Goal: Task Accomplishment & Management: Manage account settings

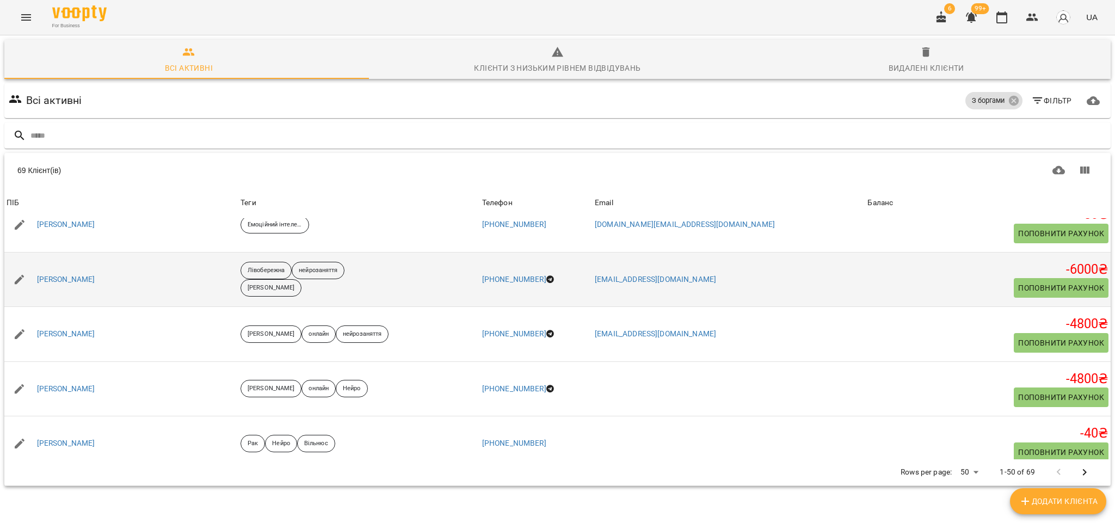
scroll to position [1306, 0]
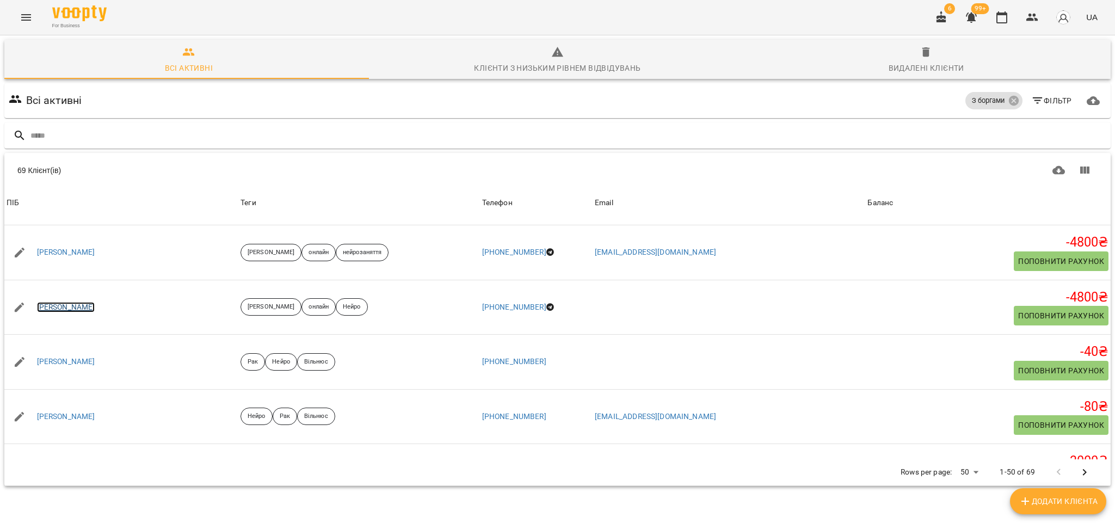
click at [51, 302] on link "Козлов Артем" at bounding box center [66, 307] width 58 height 11
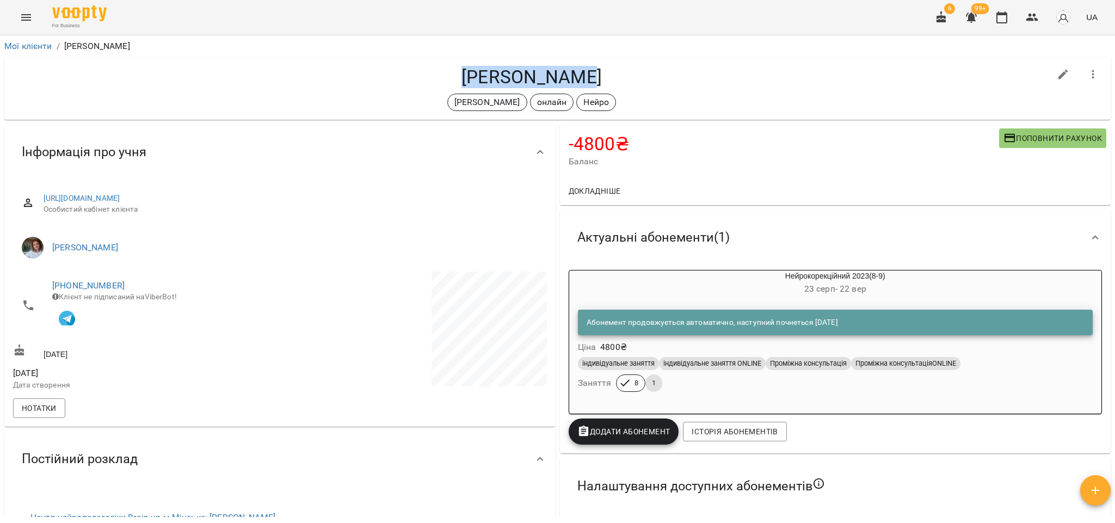
drag, startPoint x: 591, startPoint y: 73, endPoint x: 464, endPoint y: 80, distance: 126.9
click at [464, 80] on h4 "Козлов Артем" at bounding box center [531, 77] width 1037 height 22
copy h4 "Козлов Артем"
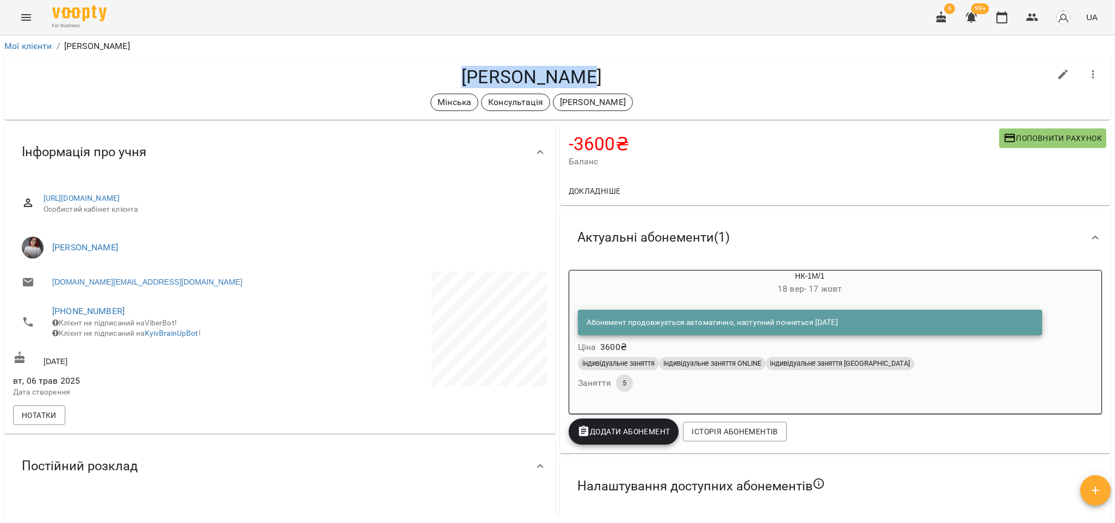
drag, startPoint x: 596, startPoint y: 76, endPoint x: 470, endPoint y: 82, distance: 126.3
click at [470, 82] on h4 "Доценко Іван" at bounding box center [531, 77] width 1037 height 22
copy h4 "Доценко Іван"
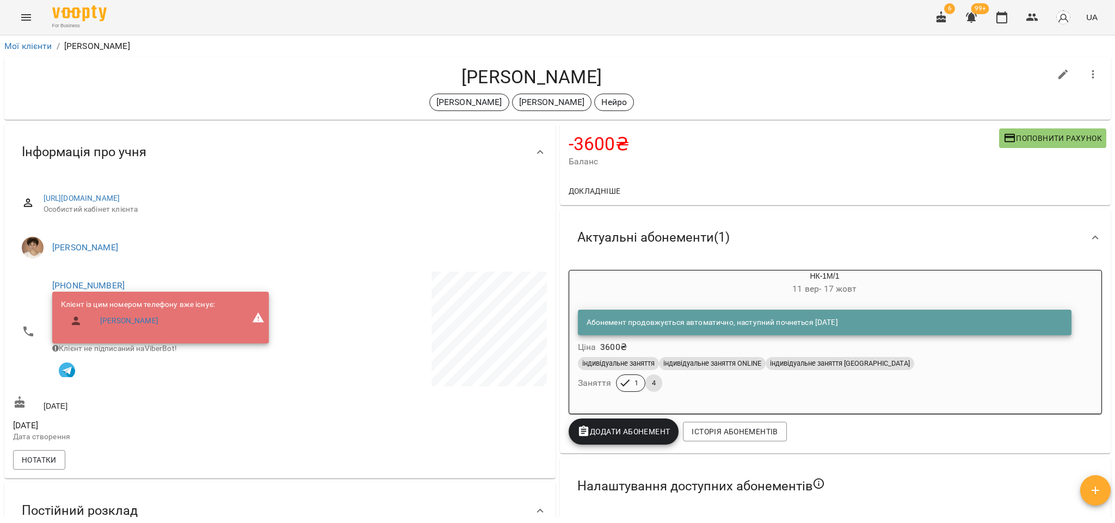
drag, startPoint x: 573, startPoint y: 81, endPoint x: 446, endPoint y: 83, distance: 127.3
click at [446, 83] on h4 "[PERSON_NAME]" at bounding box center [531, 77] width 1037 height 22
copy h4 "[PERSON_NAME]"
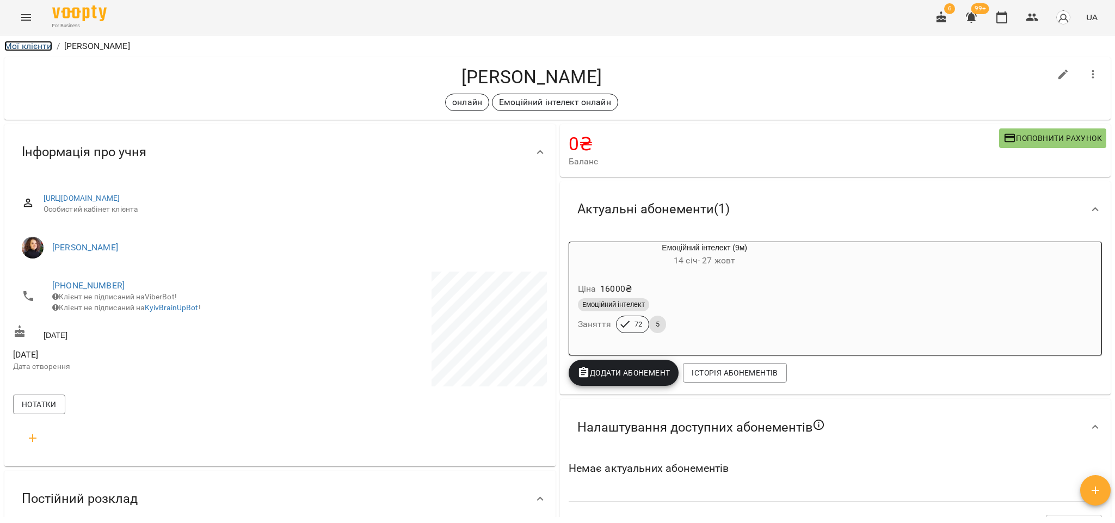
click at [38, 44] on link "Мої клієнти" at bounding box center [28, 46] width 48 height 10
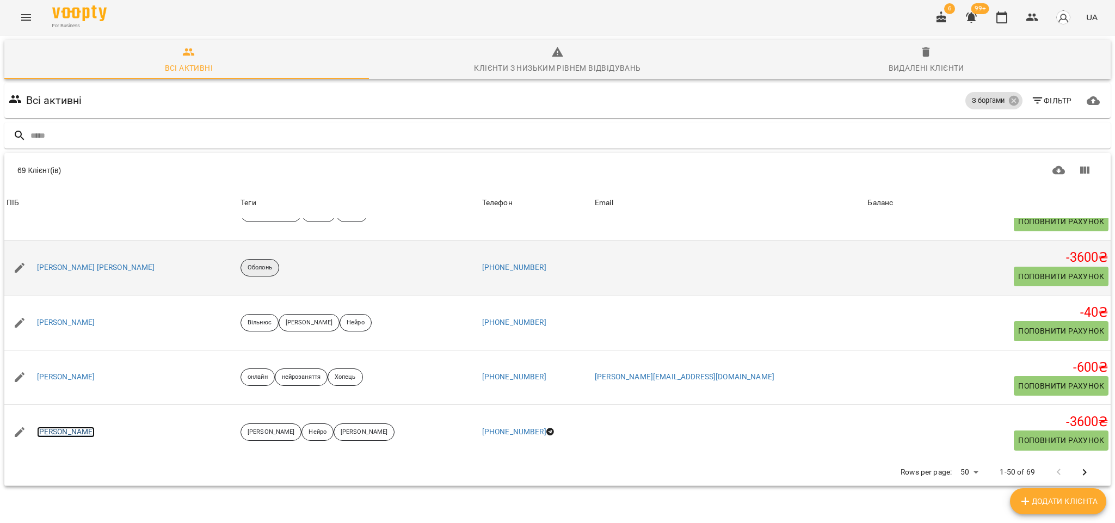
scroll to position [47, 0]
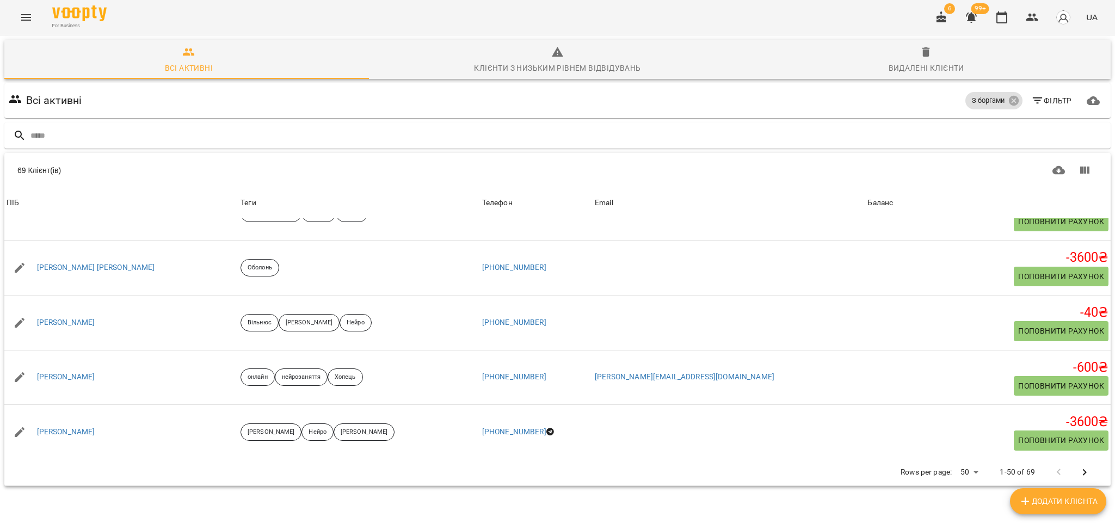
click at [1078, 466] on icon "Next Page" at bounding box center [1084, 472] width 13 height 13
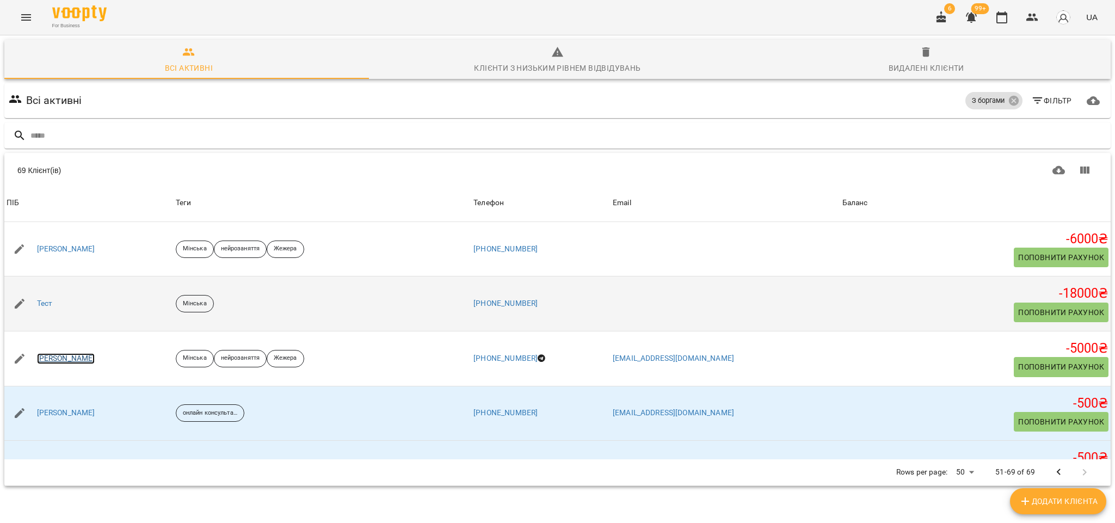
scroll to position [803, 0]
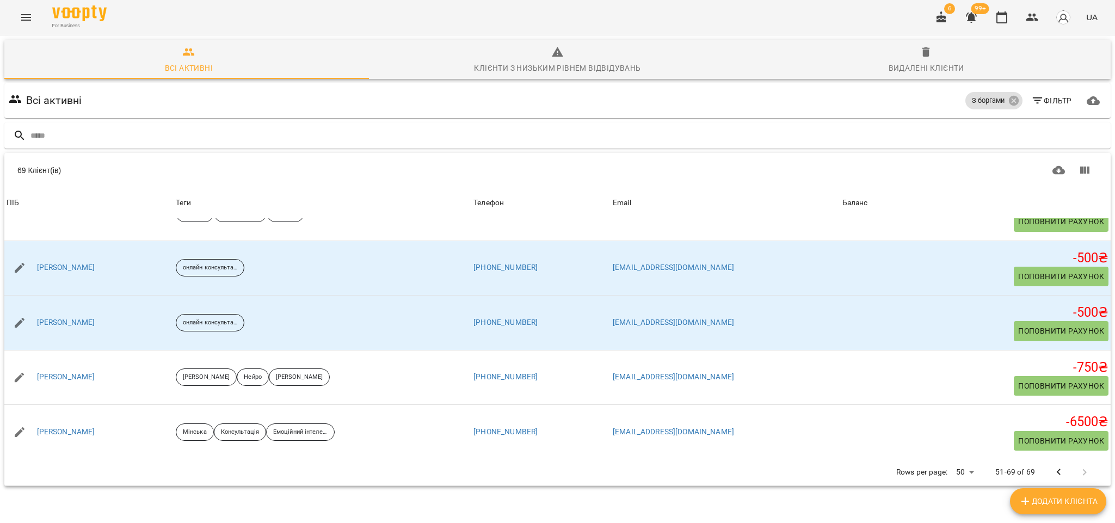
click at [973, 18] on icon "button" at bounding box center [971, 18] width 11 height 10
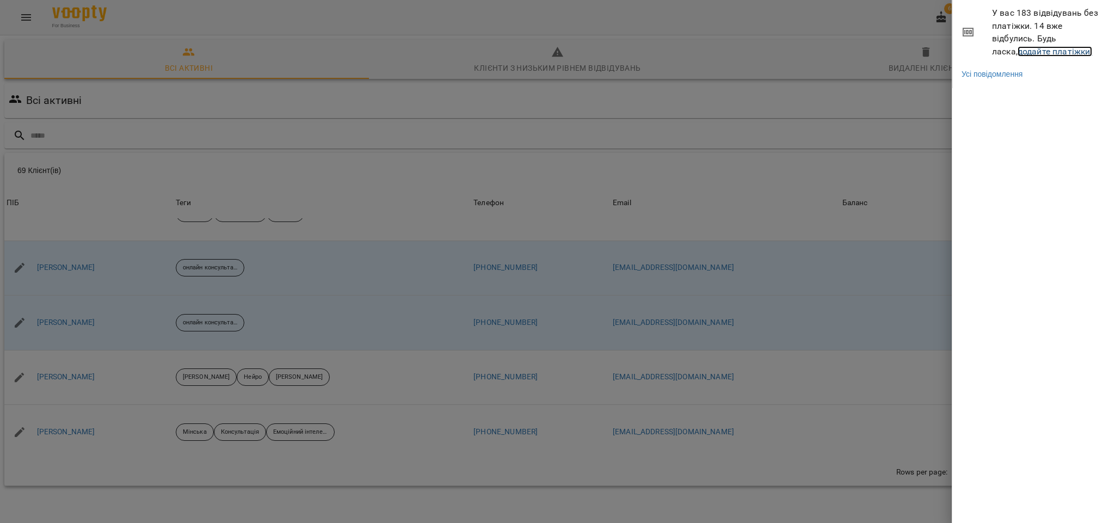
click at [1031, 56] on link "додайте платіжки!" at bounding box center [1054, 51] width 75 height 10
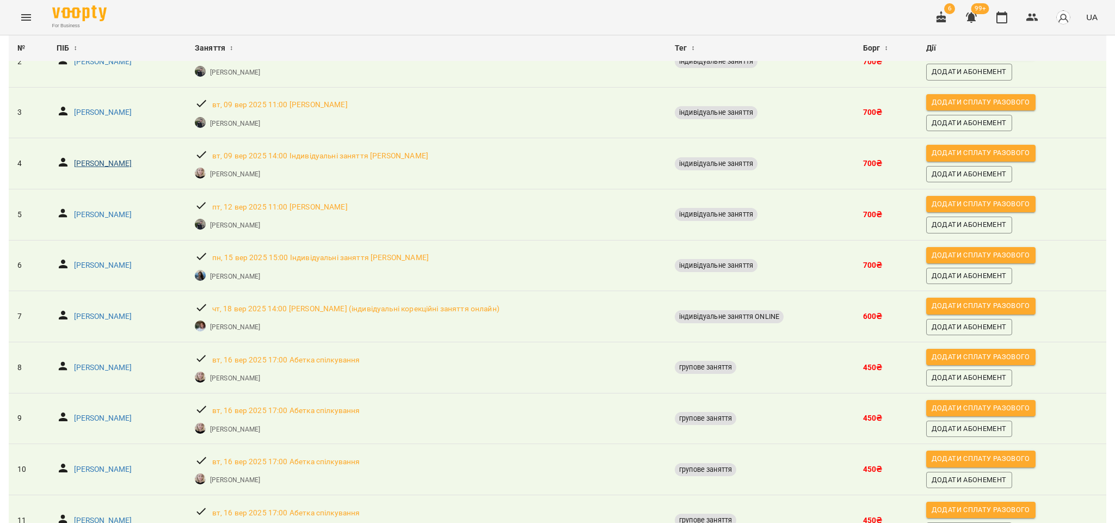
scroll to position [245, 0]
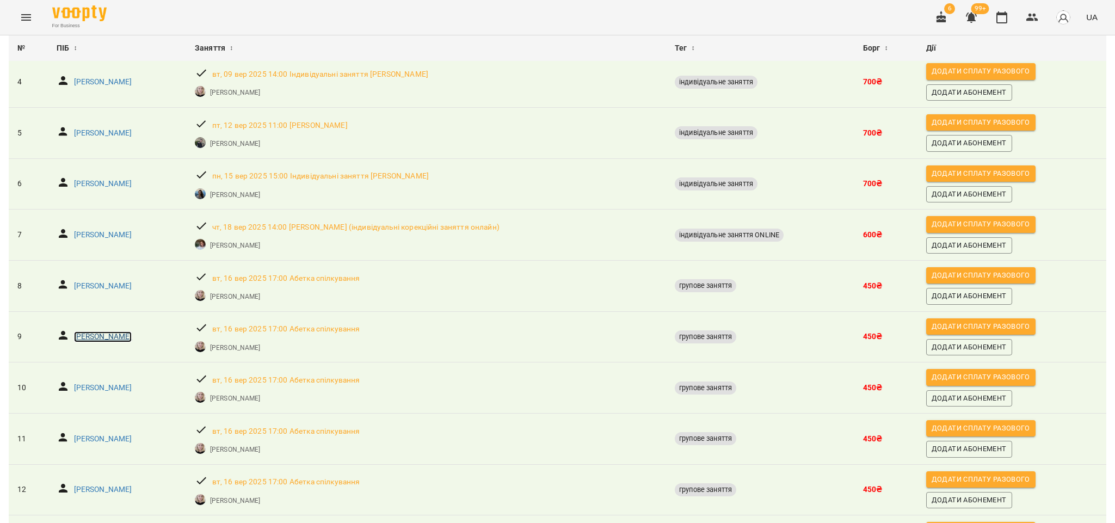
click at [100, 342] on p "Азарцунов Адам" at bounding box center [103, 336] width 58 height 11
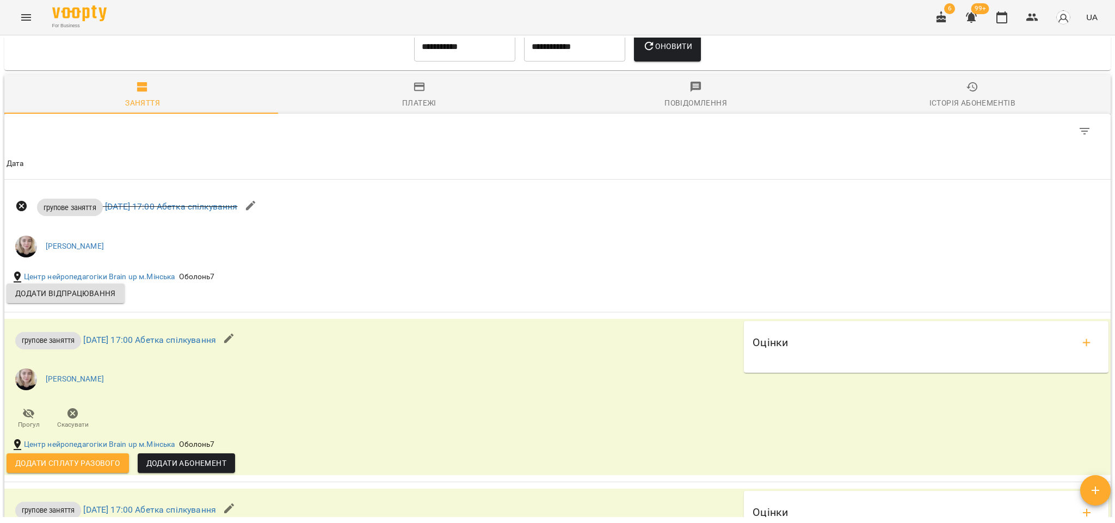
scroll to position [979, 0]
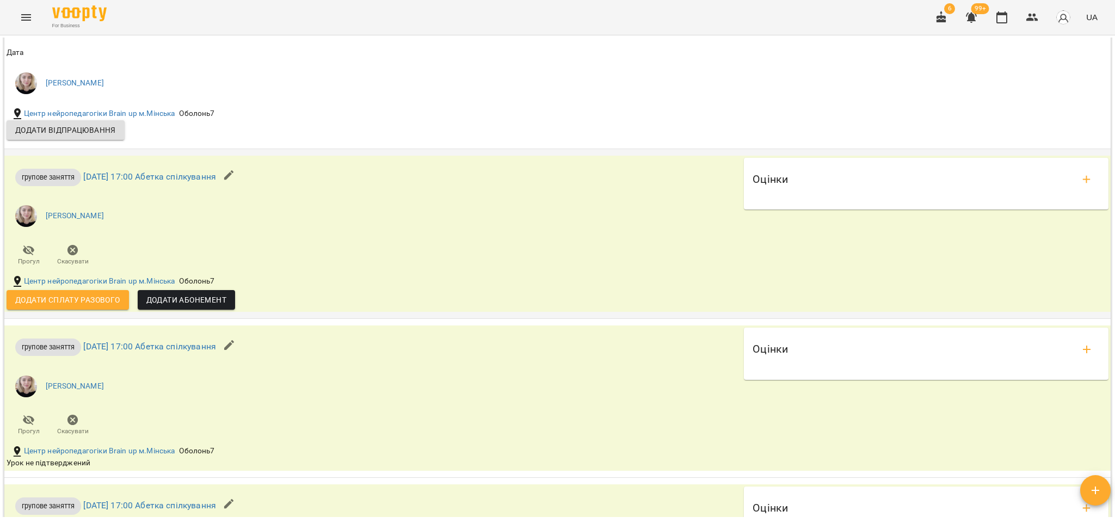
click at [82, 297] on div "Додати сплату разового" at bounding box center [67, 300] width 131 height 28
click at [84, 306] on span "Додати сплату разового" at bounding box center [67, 299] width 105 height 13
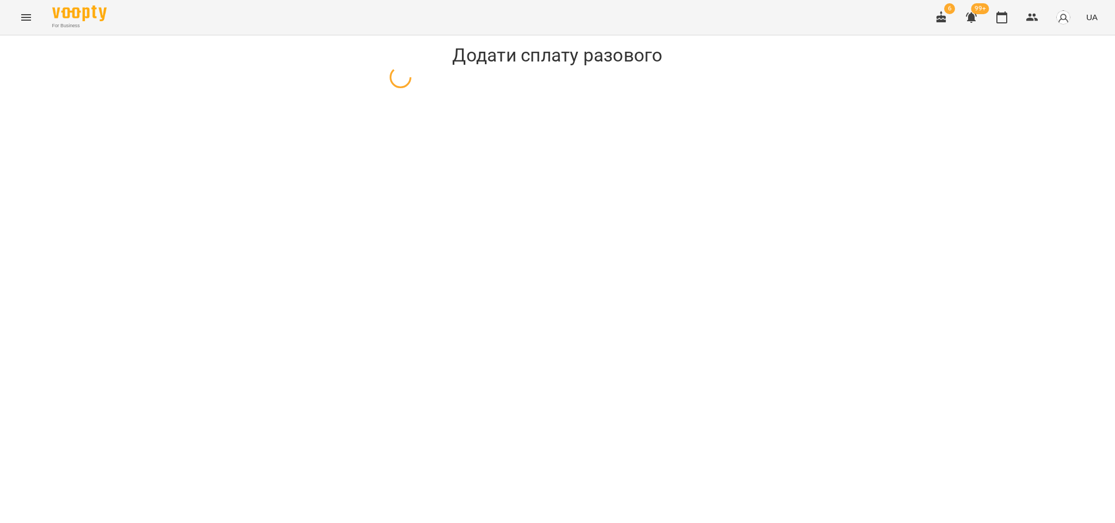
select select "**********"
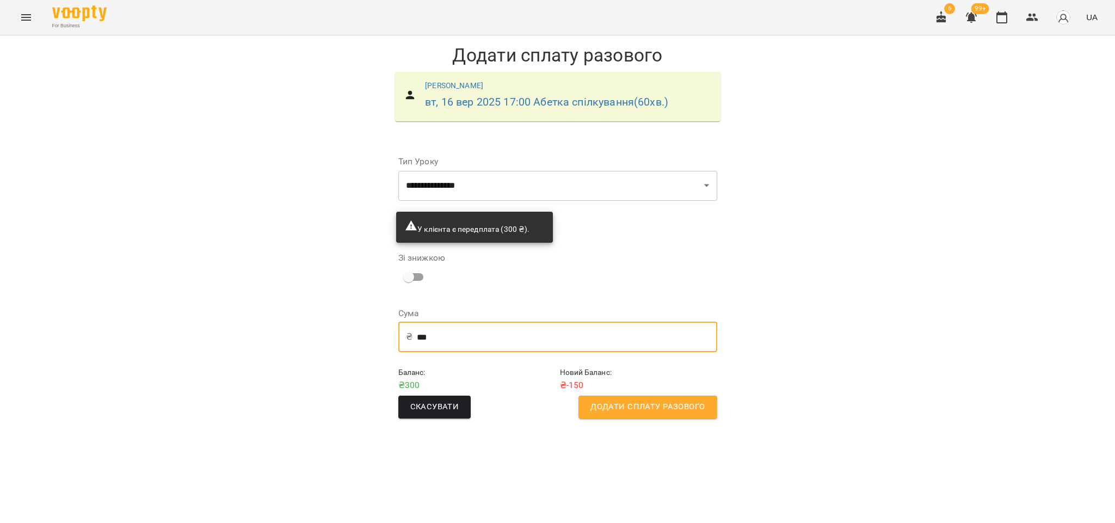
click at [506, 343] on input "***" at bounding box center [567, 336] width 300 height 30
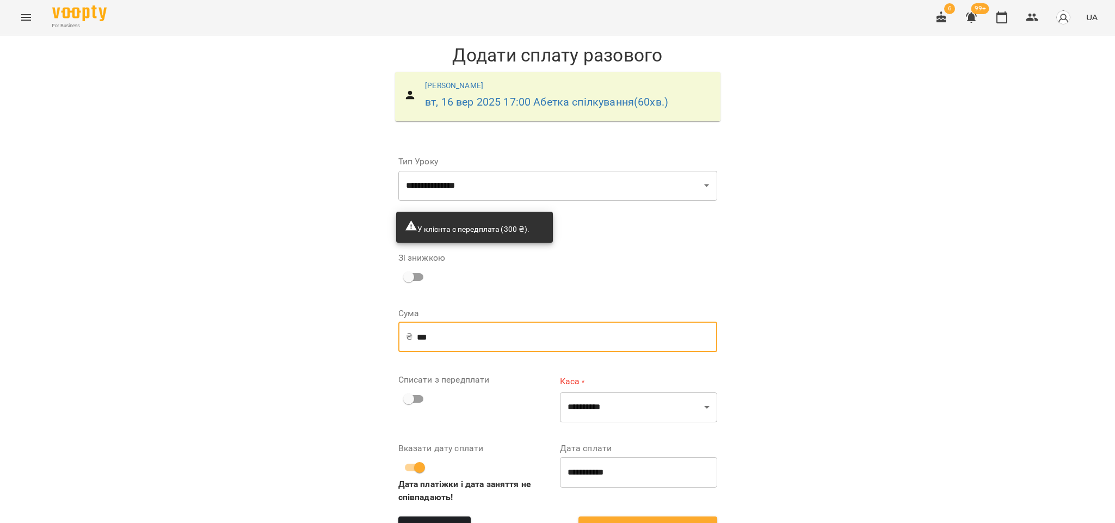
type input "***"
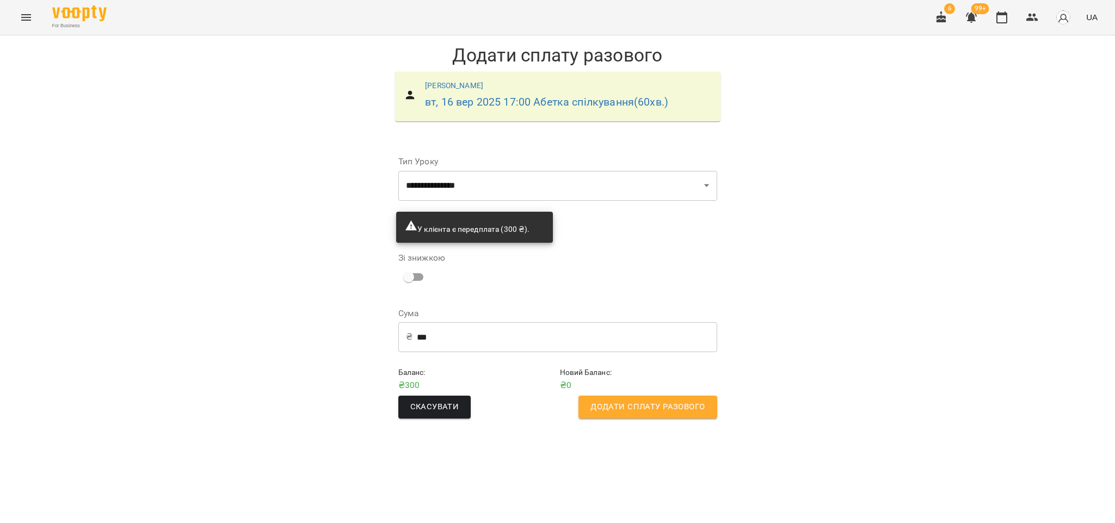
click at [622, 413] on button "Додати сплату разового" at bounding box center [647, 406] width 138 height 23
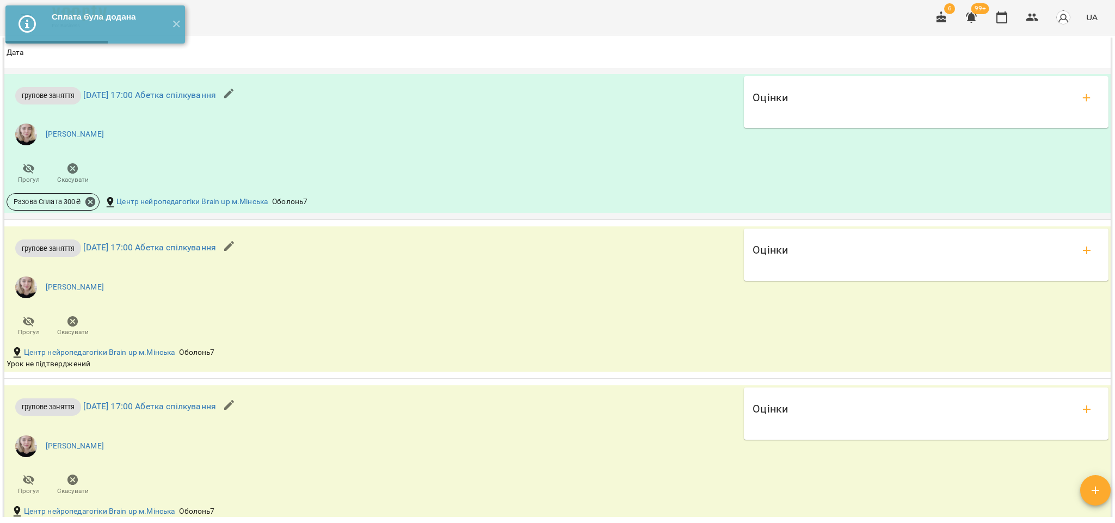
scroll to position [1234, 0]
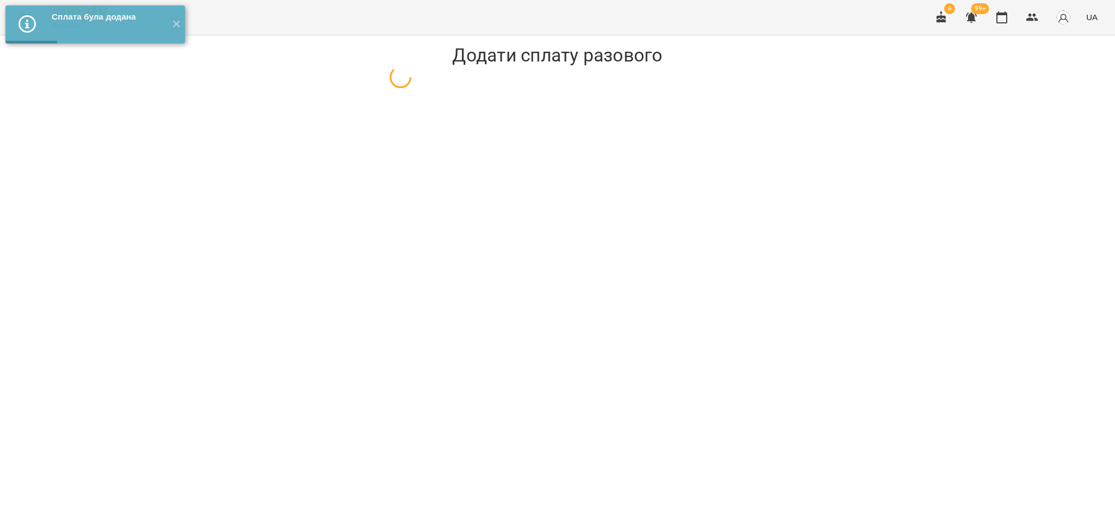
select select "**********"
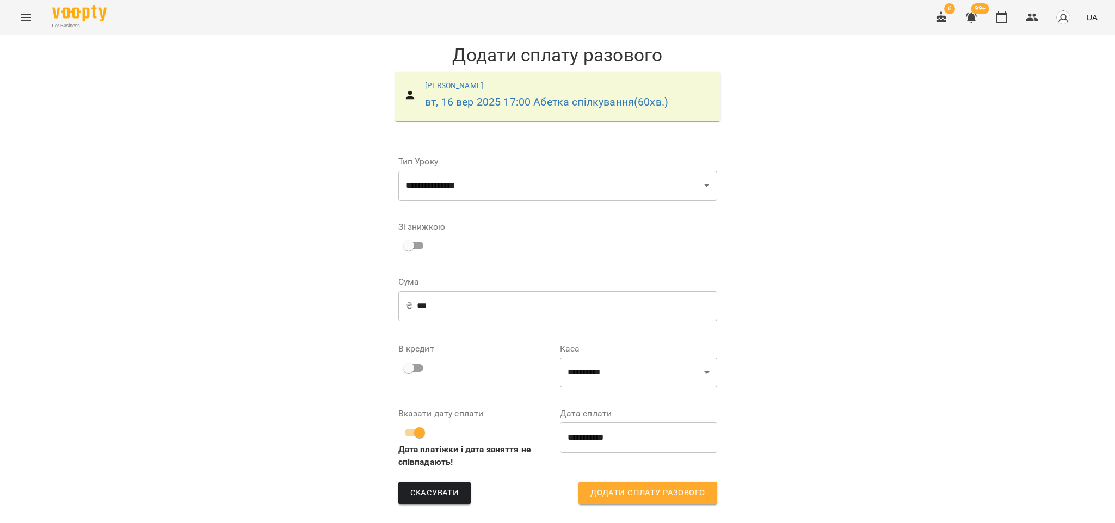
click at [978, 20] on icon "button" at bounding box center [970, 17] width 13 height 13
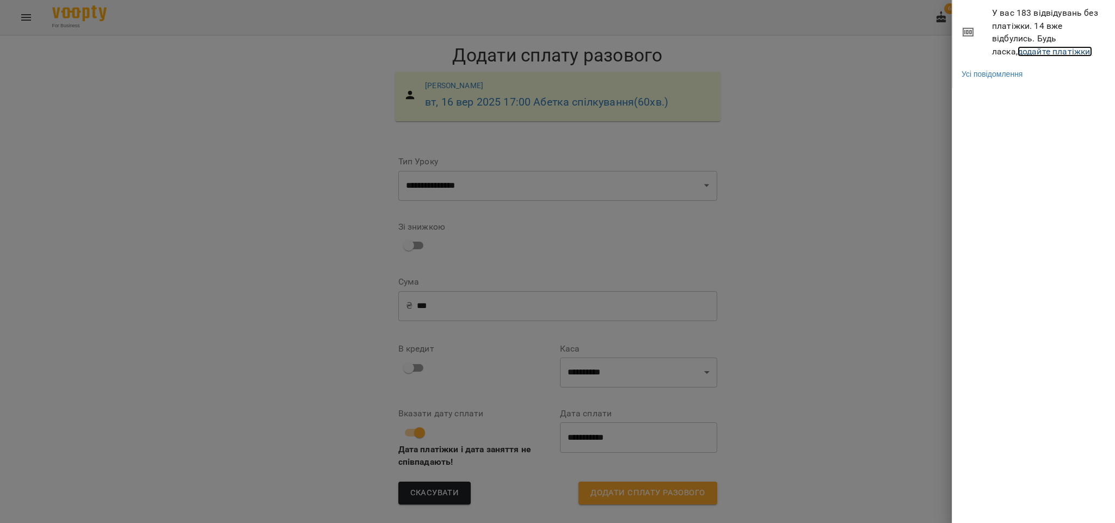
click at [1024, 51] on link "додайте платіжки!" at bounding box center [1054, 51] width 75 height 10
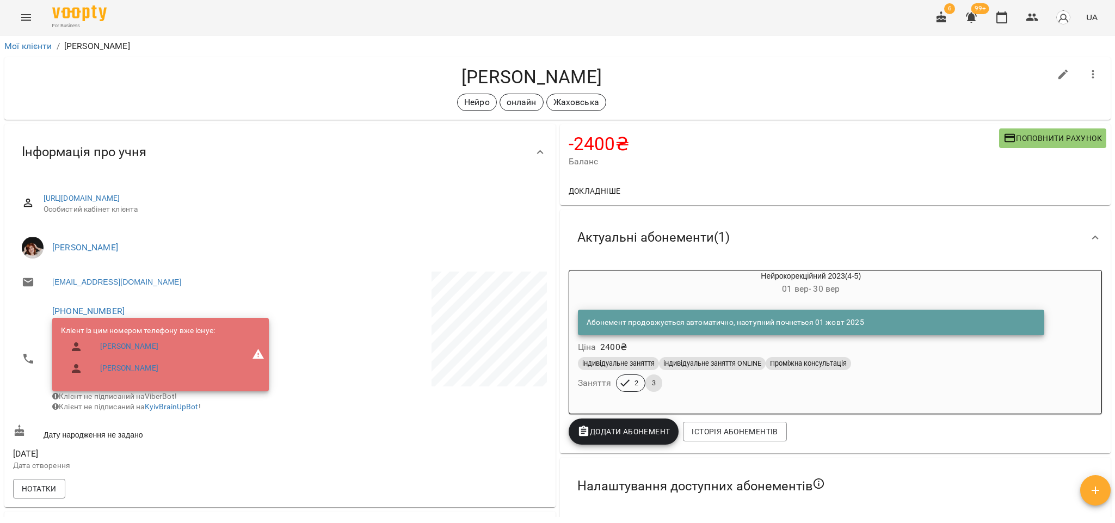
drag, startPoint x: 612, startPoint y: 79, endPoint x: 409, endPoint y: 76, distance: 203.5
click at [409, 76] on h4 "[PERSON_NAME]" at bounding box center [531, 77] width 1037 height 22
copy h4 "[PERSON_NAME]"
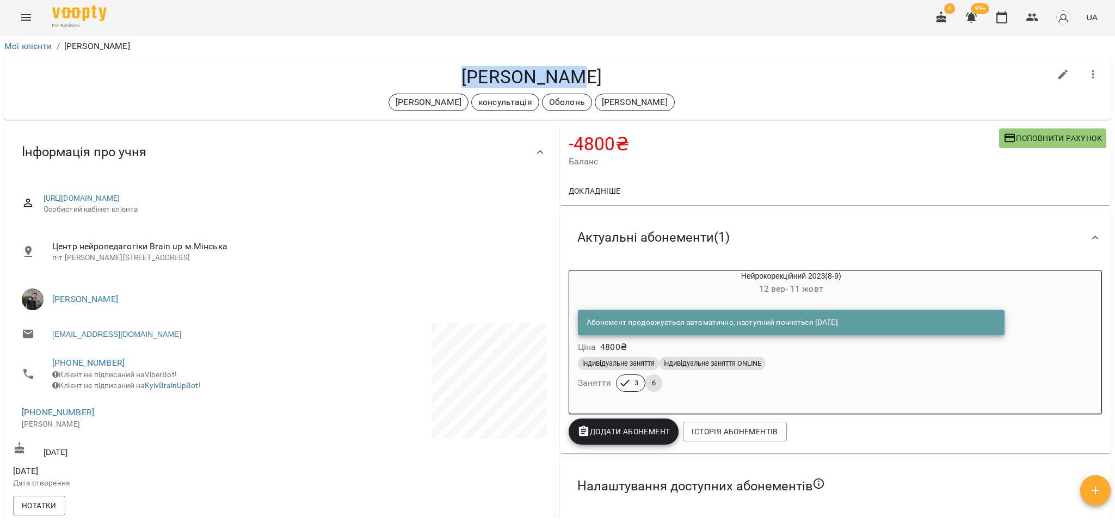
drag, startPoint x: 578, startPoint y: 80, endPoint x: 475, endPoint y: 81, distance: 102.8
click at [475, 81] on h4 "Марк Іконос" at bounding box center [531, 77] width 1037 height 22
copy h4 "Марк Іконос"
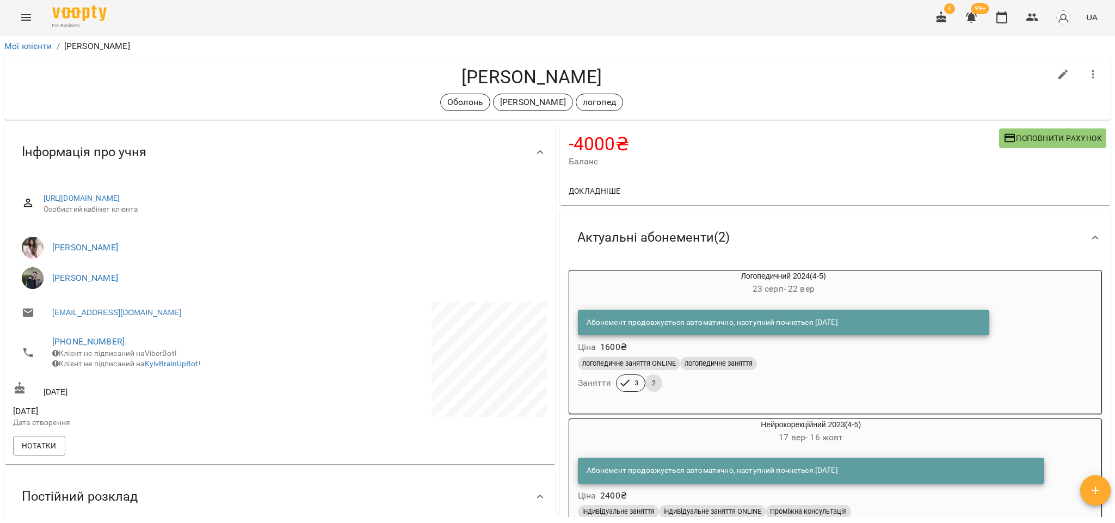
drag, startPoint x: 588, startPoint y: 78, endPoint x: 457, endPoint y: 72, distance: 131.3
click at [457, 72] on h4 "Марія Ціліцька" at bounding box center [531, 77] width 1037 height 22
copy h4 "Марія Ціліцька"
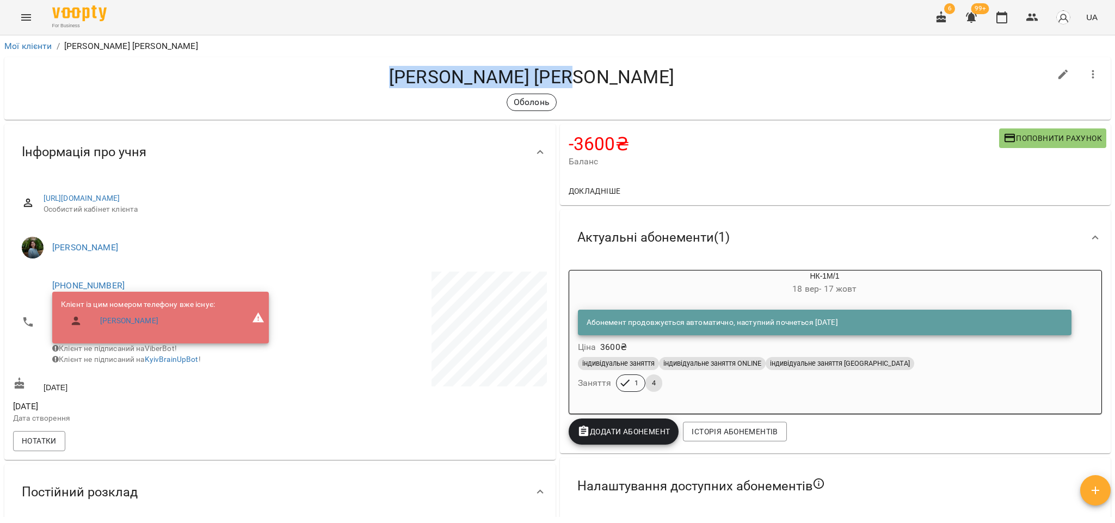
drag, startPoint x: 610, startPoint y: 81, endPoint x: 442, endPoint y: 80, distance: 168.1
click at [442, 80] on h4 "[PERSON_NAME] [PERSON_NAME]" at bounding box center [531, 77] width 1037 height 22
copy h4 "[PERSON_NAME] [PERSON_NAME]"
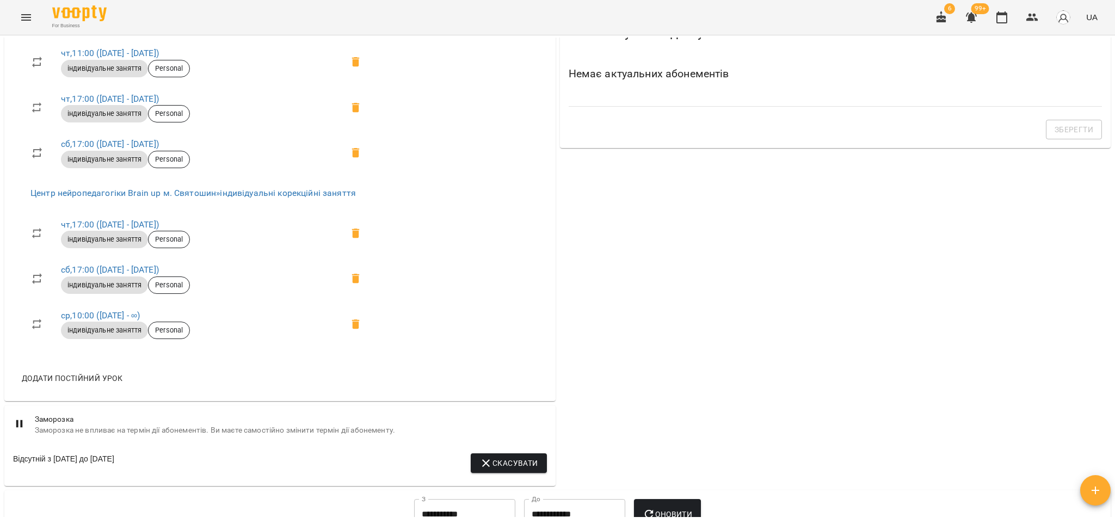
scroll to position [163, 0]
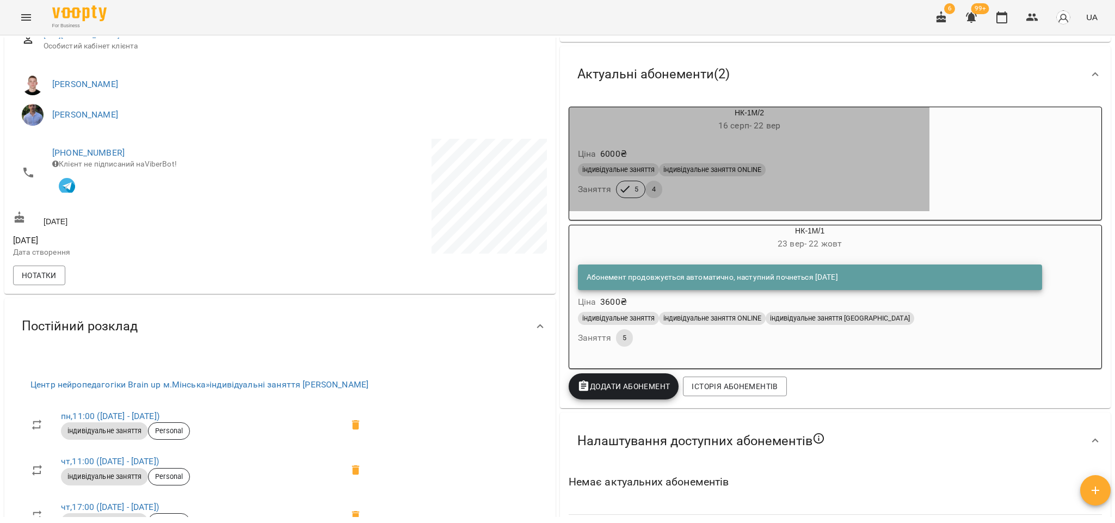
click at [790, 183] on div "індивідуальне заняття індивідуальне заняття ONLINE Заняття 5 4" at bounding box center [750, 180] width 348 height 39
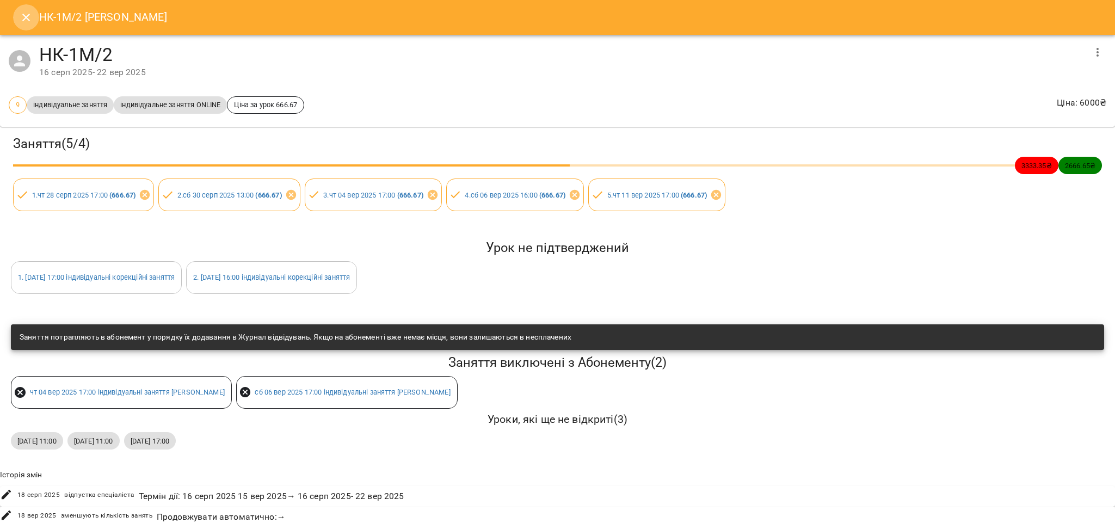
click at [29, 18] on icon "Close" at bounding box center [26, 17] width 13 height 13
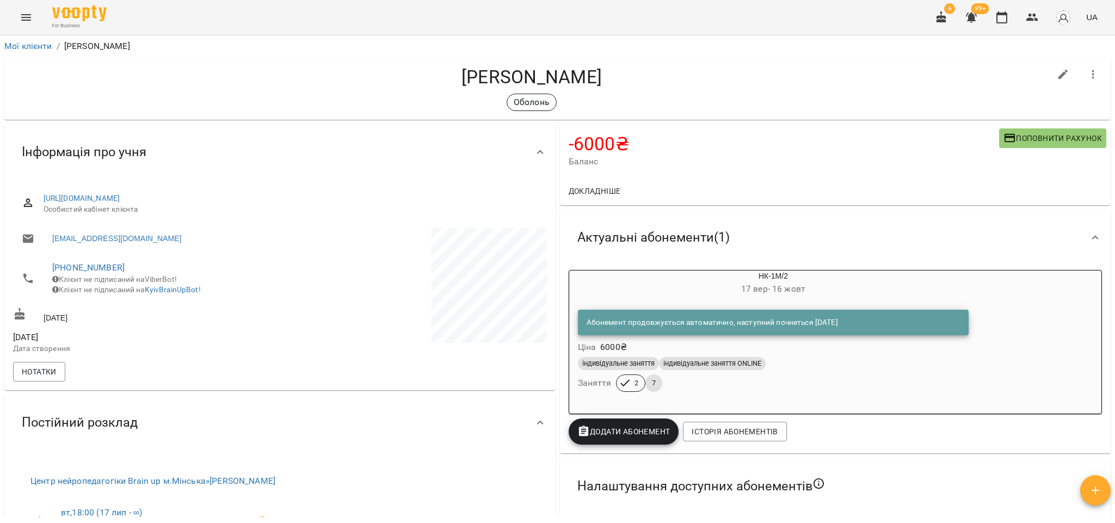
drag, startPoint x: 636, startPoint y: 79, endPoint x: 431, endPoint y: 79, distance: 205.1
click at [431, 79] on h4 "[PERSON_NAME]" at bounding box center [531, 77] width 1037 height 22
copy h4 "[PERSON_NAME]"
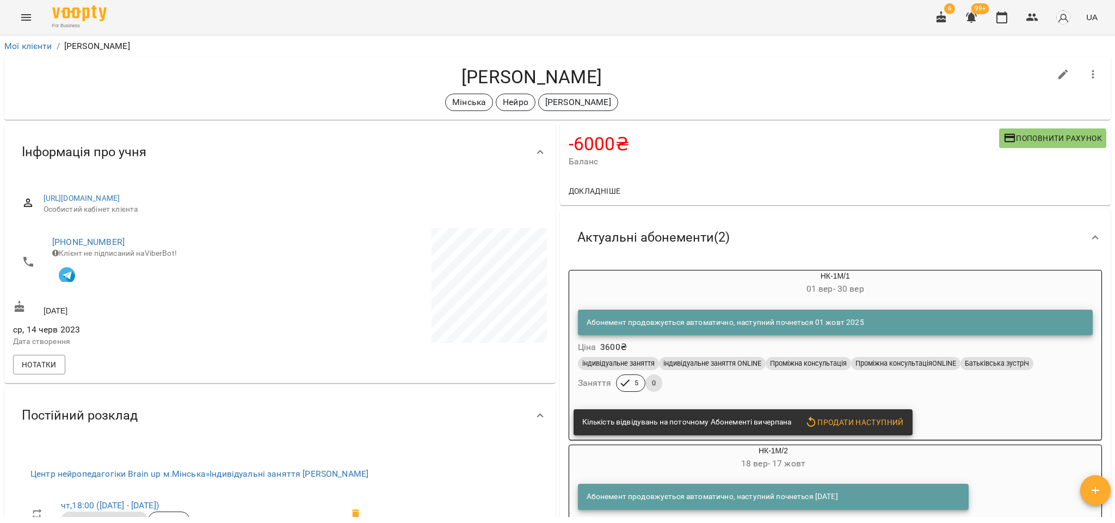
drag, startPoint x: 627, startPoint y: 81, endPoint x: 428, endPoint y: 72, distance: 199.3
click at [428, 72] on h4 "Степан Бєлоусов" at bounding box center [531, 77] width 1037 height 22
copy h4 "Степан Бєлоусов"
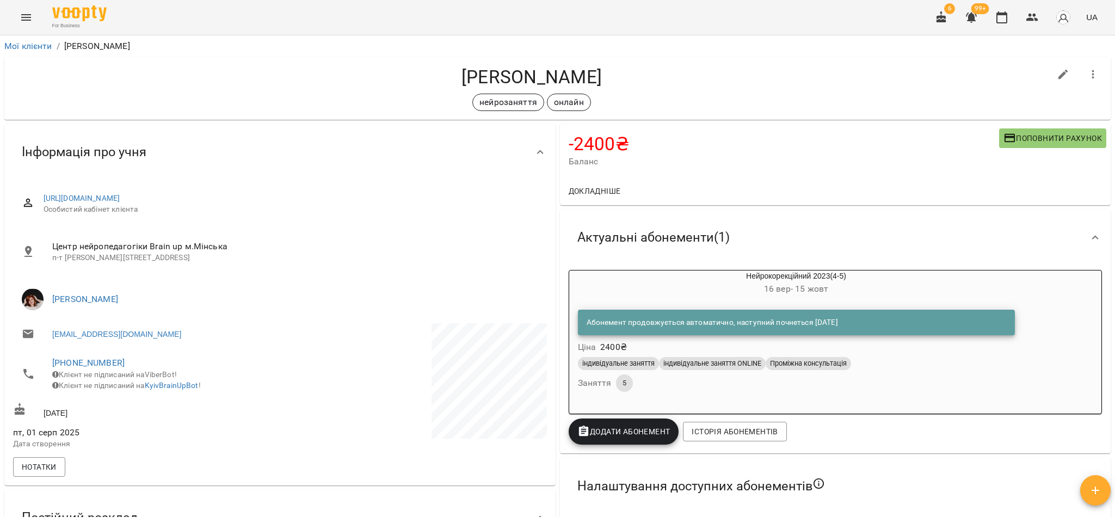
drag, startPoint x: 605, startPoint y: 74, endPoint x: 447, endPoint y: 82, distance: 158.5
click at [447, 82] on h4 "[PERSON_NAME]" at bounding box center [531, 77] width 1037 height 22
copy h4 "[PERSON_NAME]"
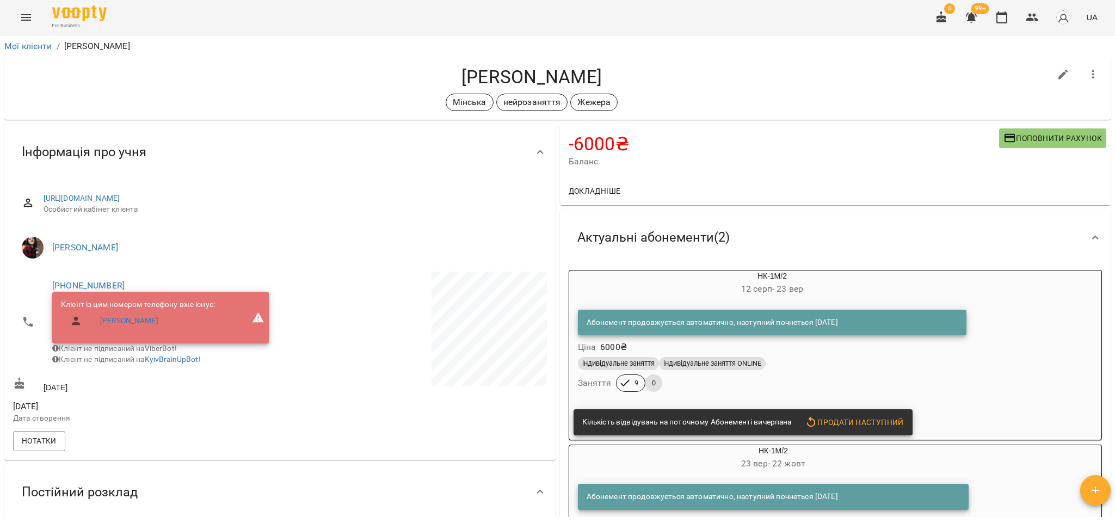
scroll to position [490, 0]
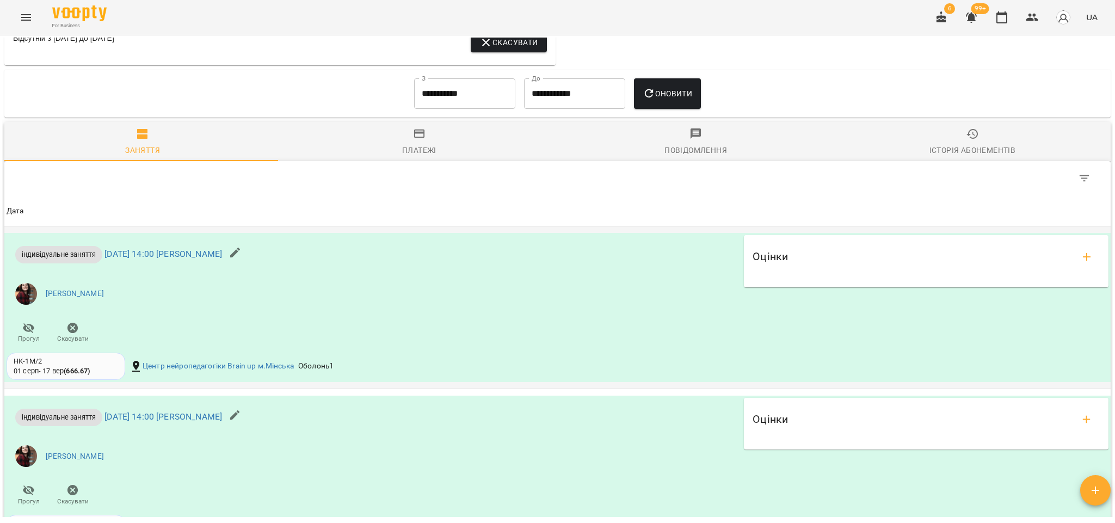
scroll to position [1142, 0]
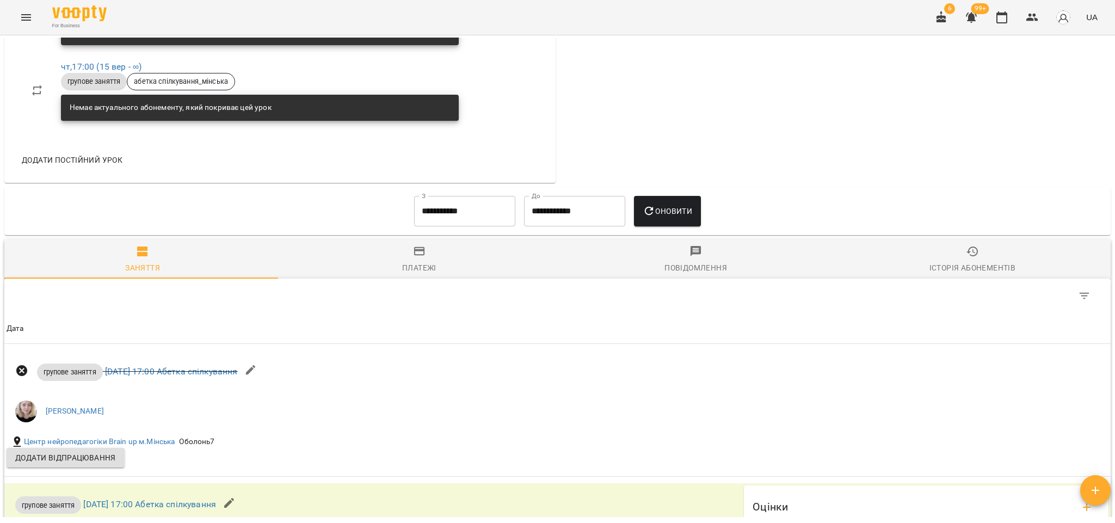
scroll to position [816, 0]
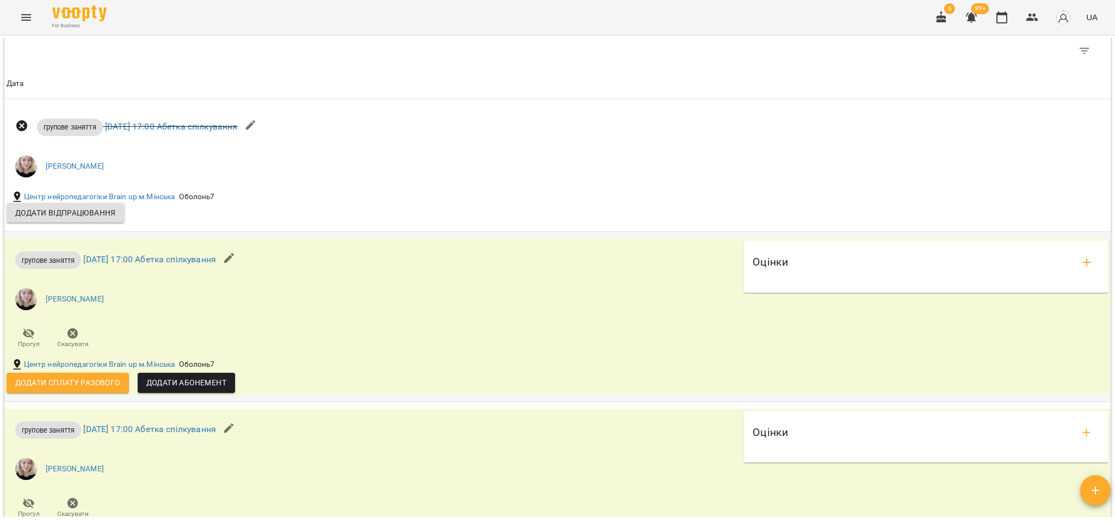
click at [106, 386] on span "Додати сплату разового" at bounding box center [67, 382] width 105 height 13
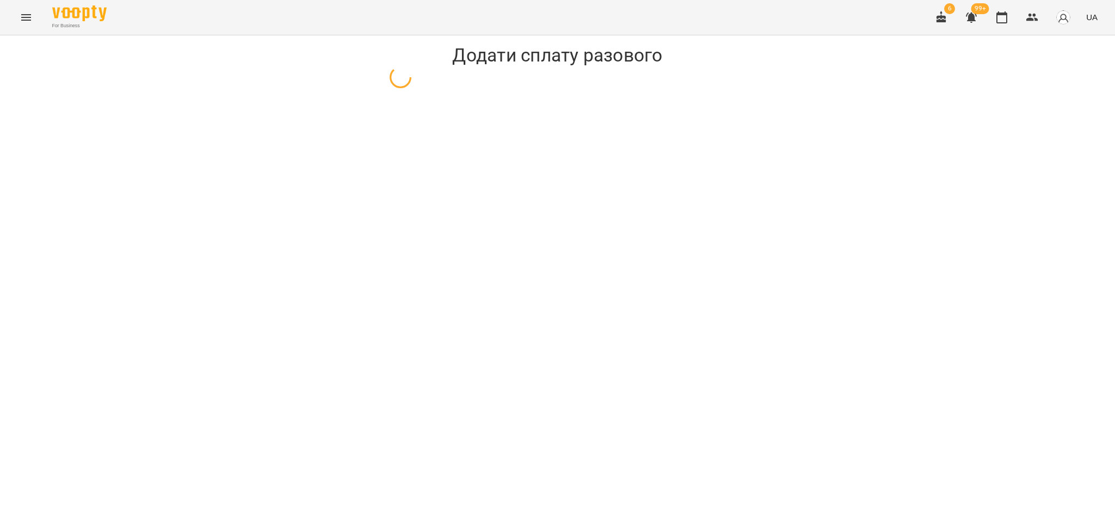
select select "**********"
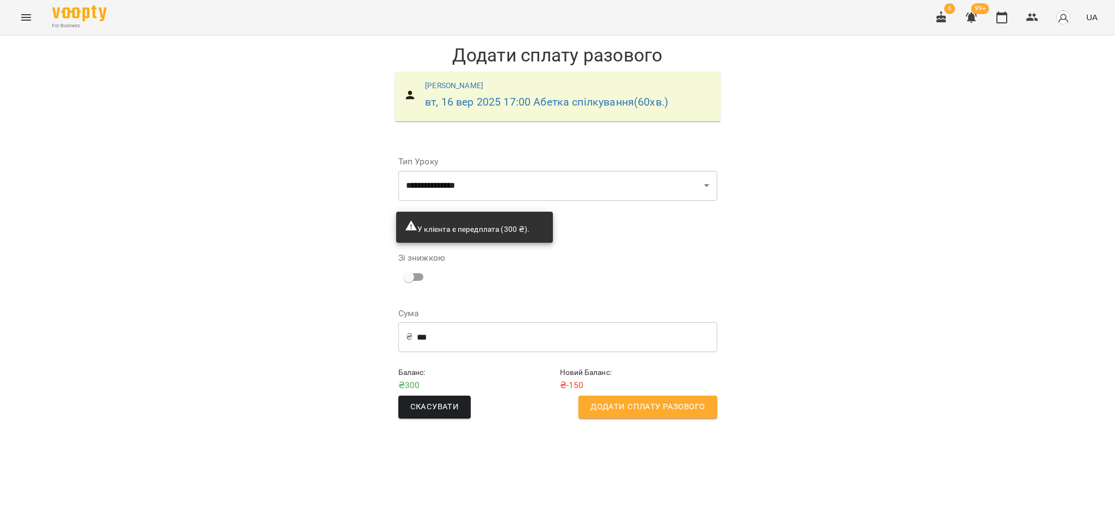
click at [539, 343] on input "***" at bounding box center [567, 336] width 300 height 30
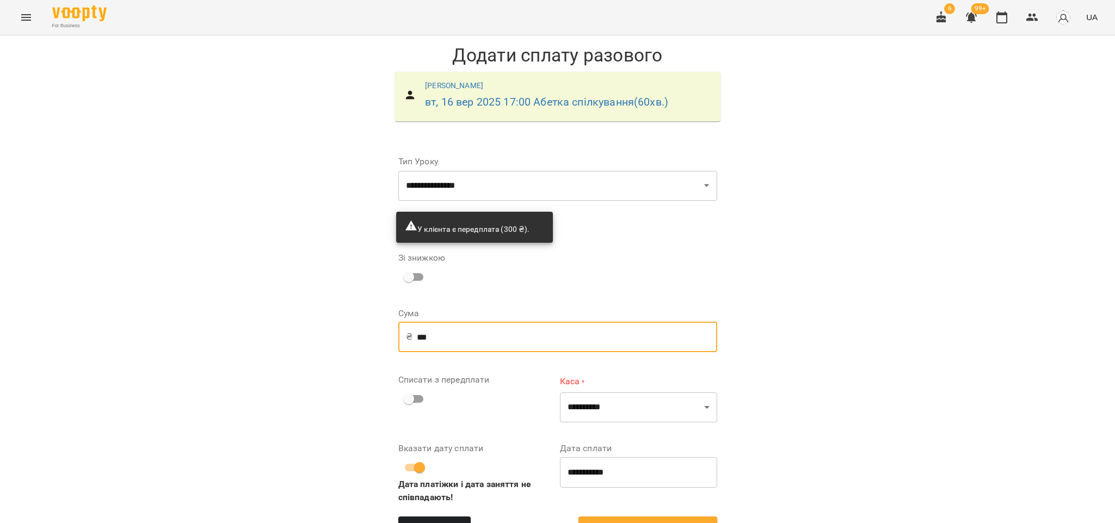
type input "***"
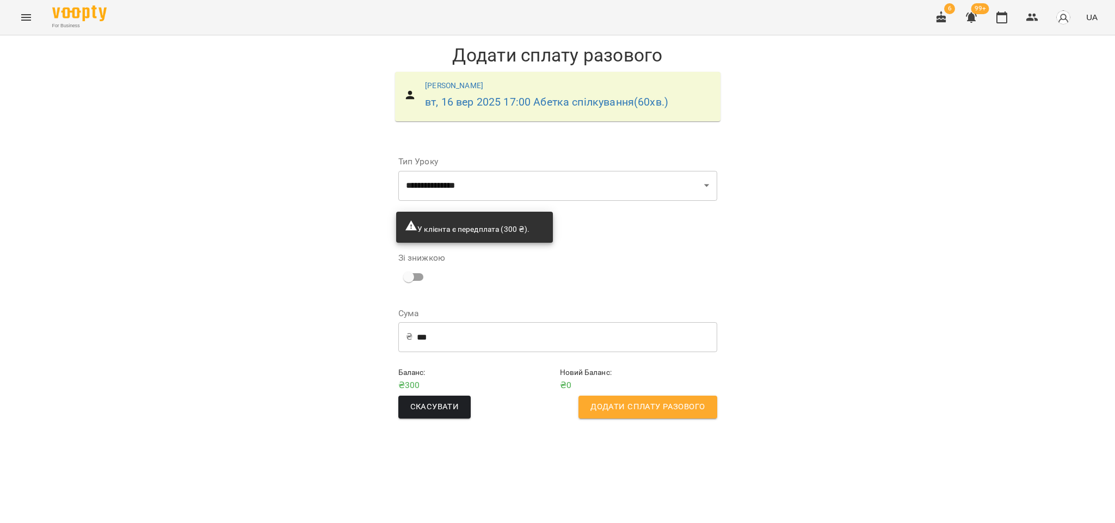
click at [626, 403] on span "Додати сплату разового" at bounding box center [647, 407] width 114 height 14
